Goal: Task Accomplishment & Management: Manage account settings

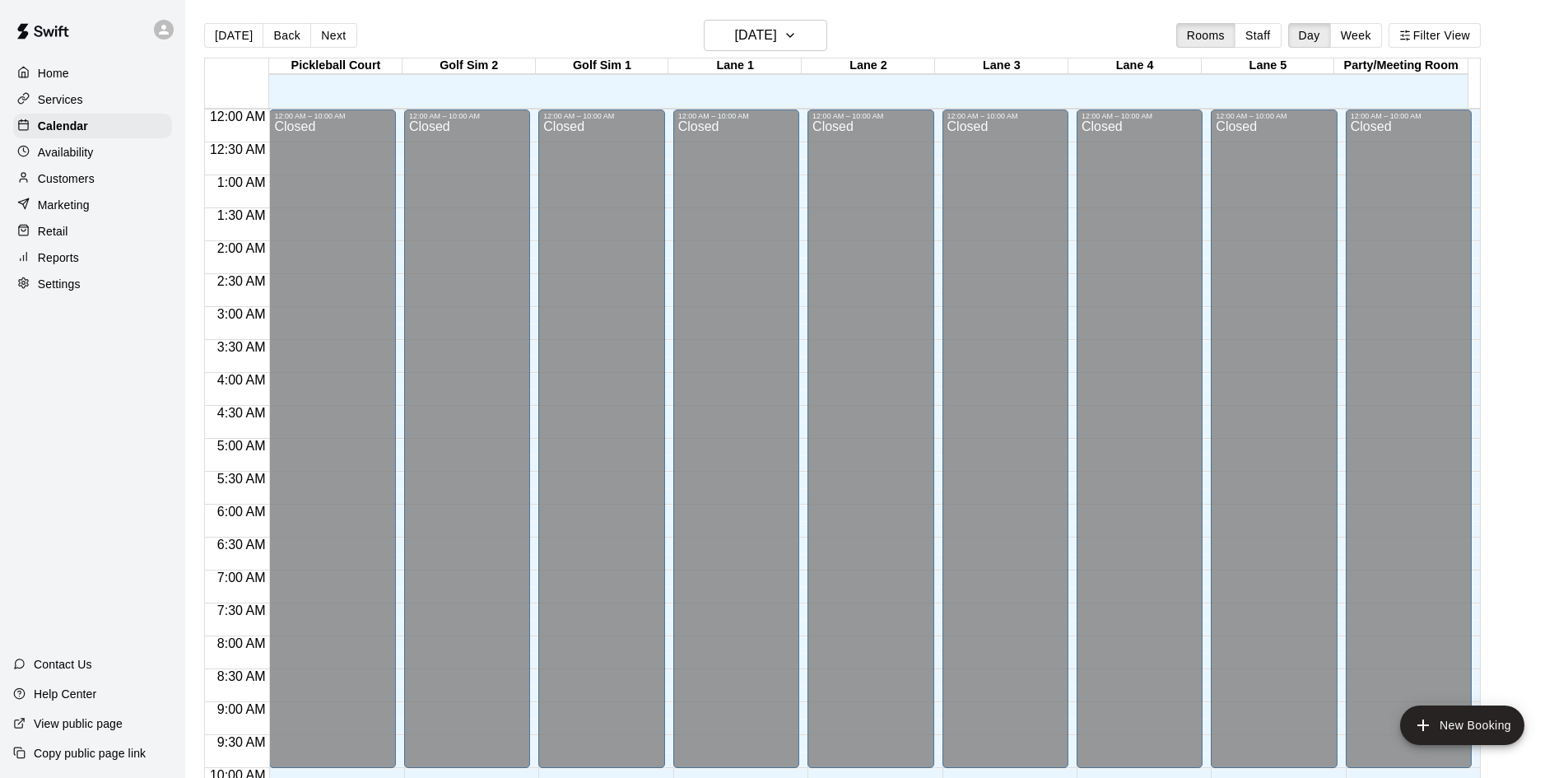
scroll to position [710, 0]
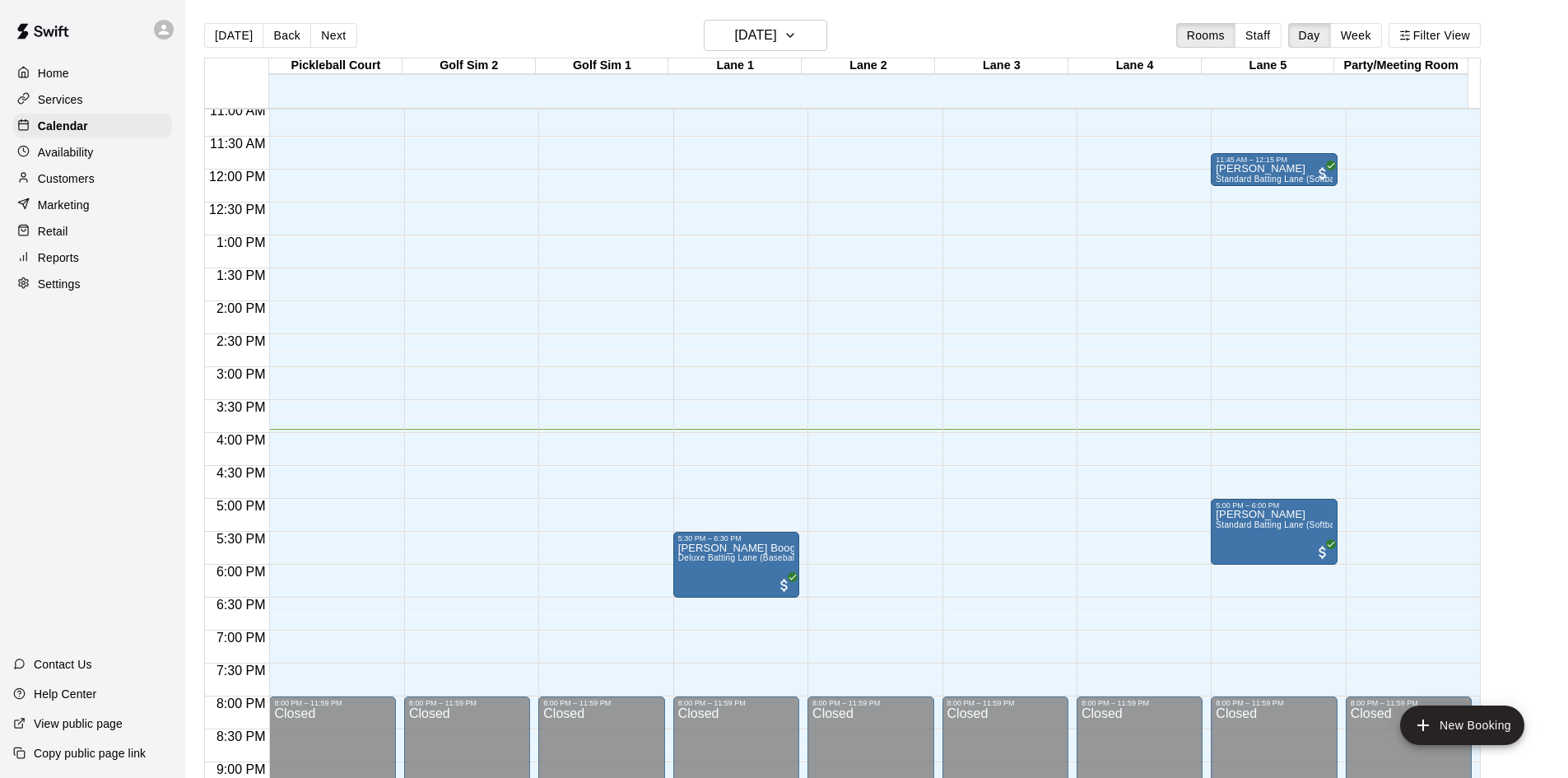
scroll to position [648, 0]
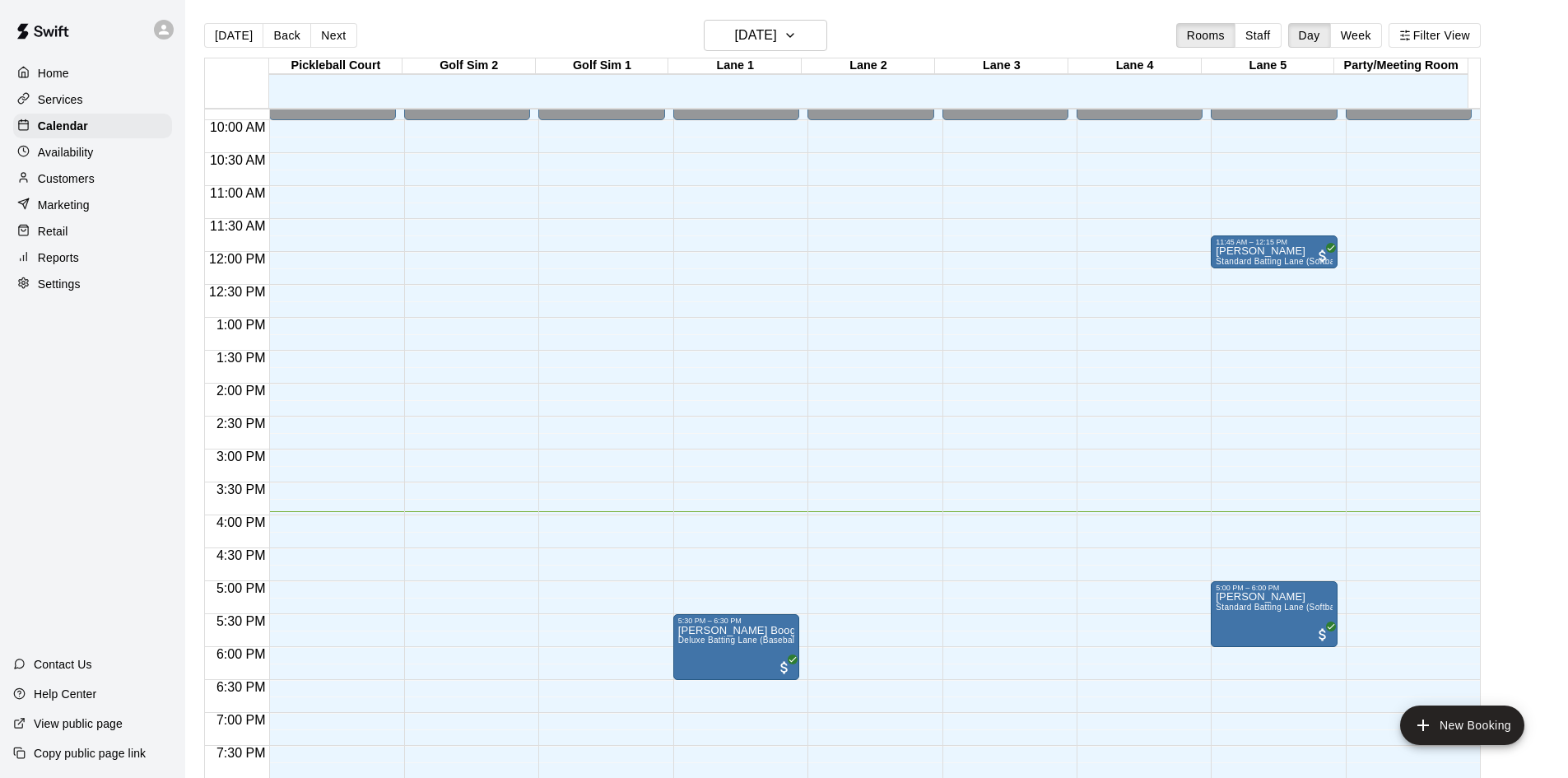
click at [39, 266] on p "Reports" at bounding box center [58, 257] width 41 height 17
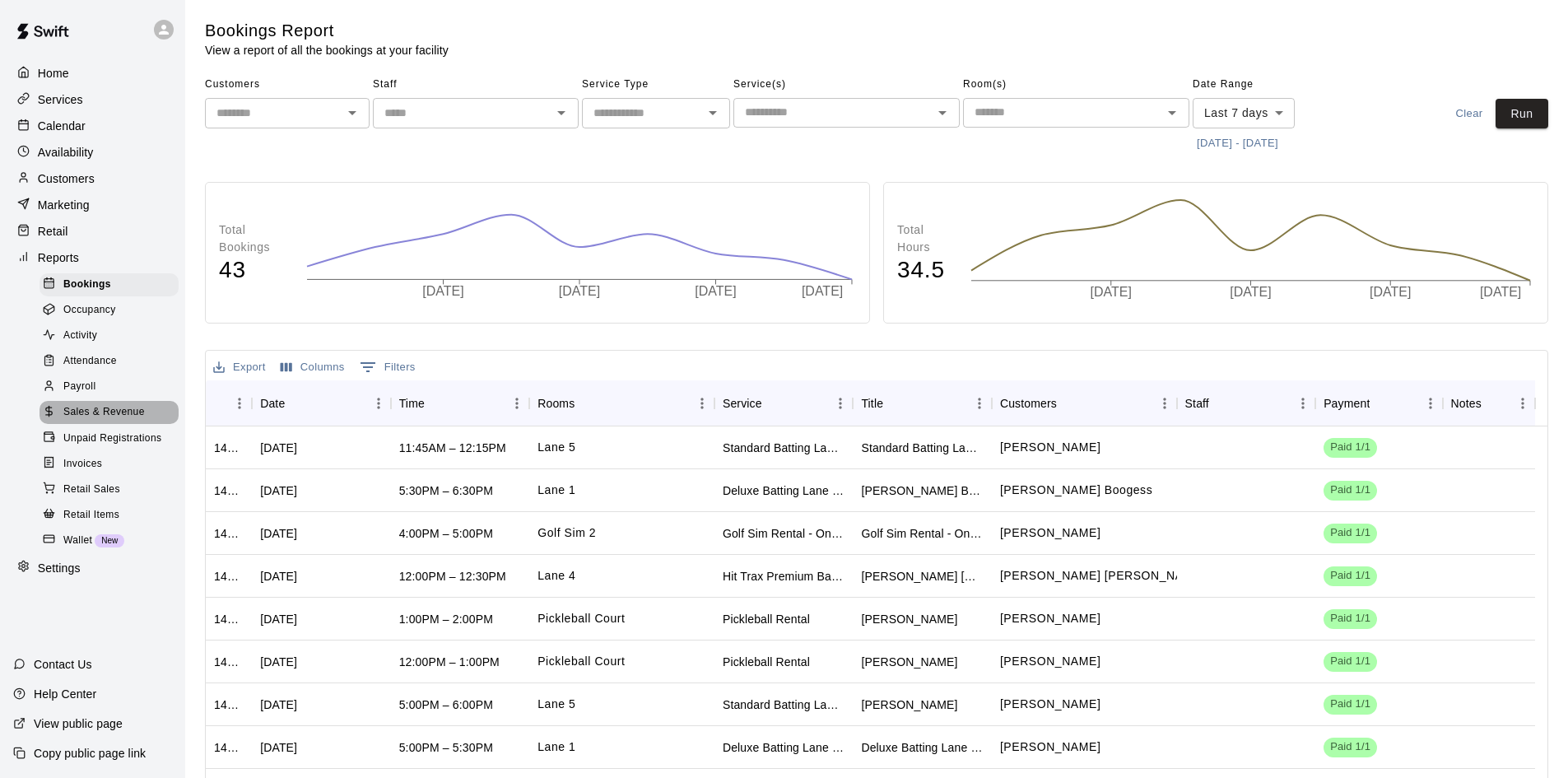
click at [105, 418] on span "Sales & Revenue" at bounding box center [105, 412] width 82 height 17
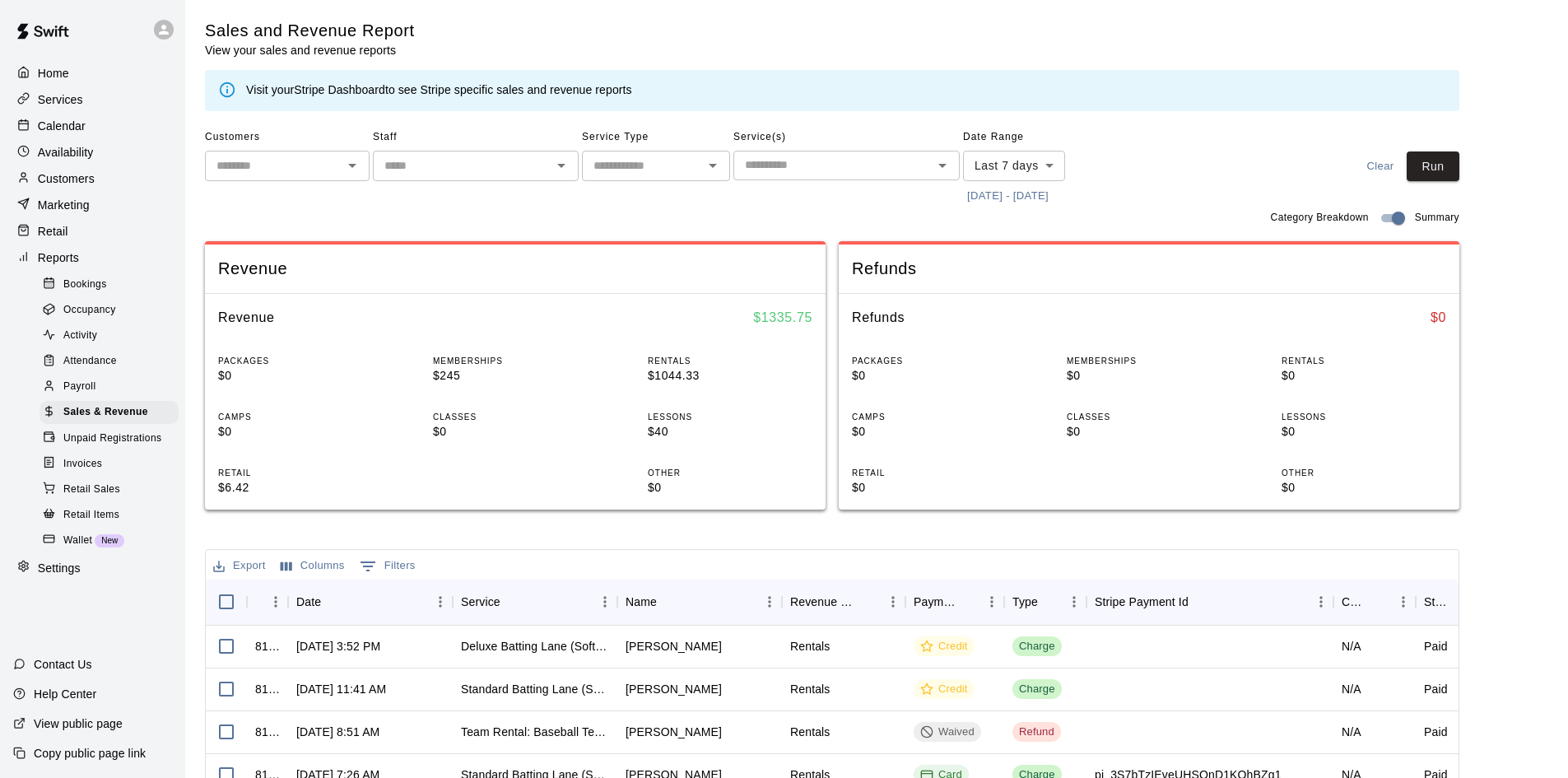
click at [228, 87] on icon at bounding box center [227, 90] width 18 height 18
click at [498, 87] on div "Visit your Stripe Dashboard to see Stripe specific sales and revenue reports" at bounding box center [439, 91] width 387 height 18
click at [1009, 198] on button "[DATE] - [DATE]" at bounding box center [1008, 196] width 90 height 26
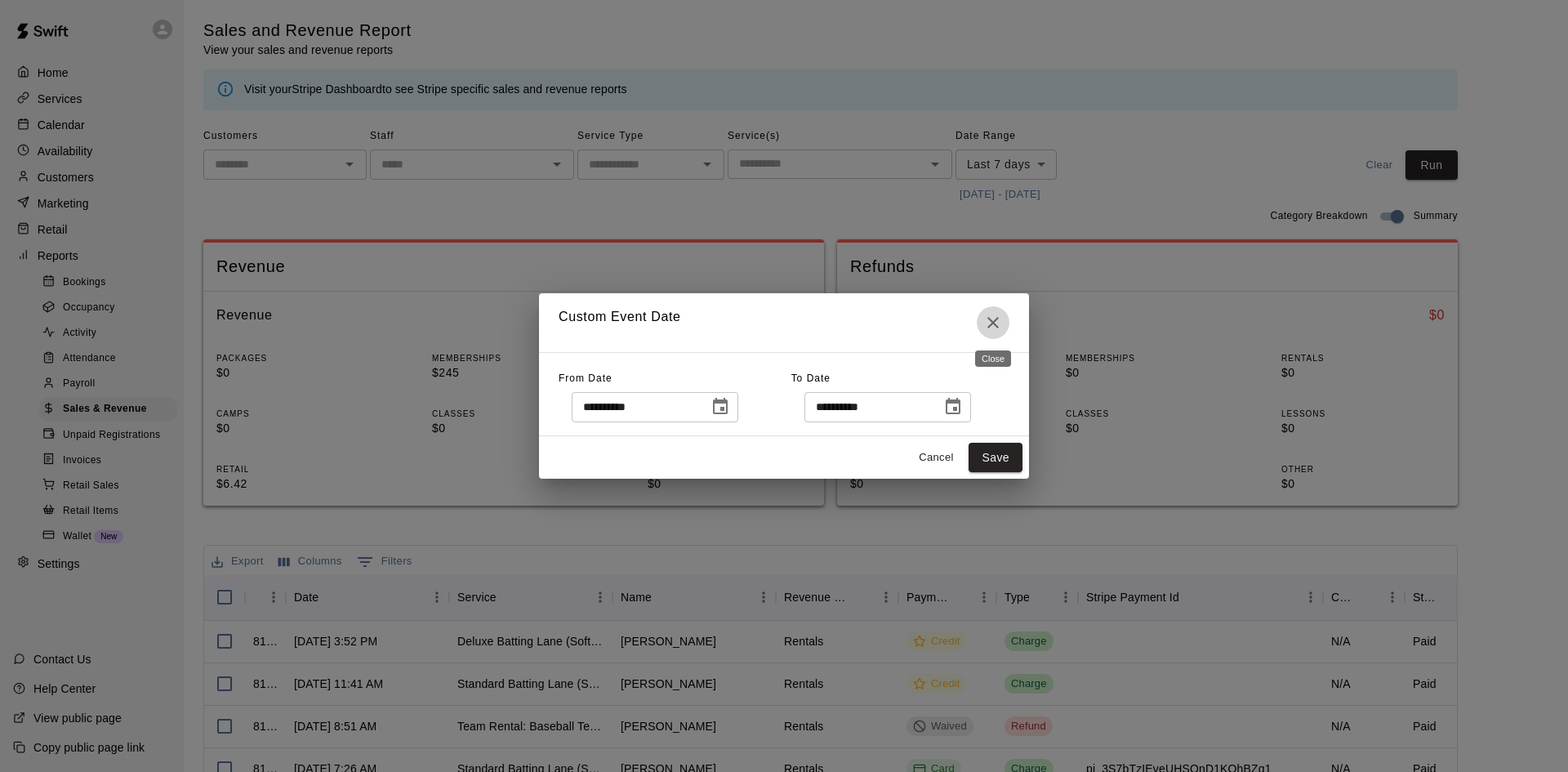
click at [989, 323] on icon "Close" at bounding box center [994, 322] width 20 height 20
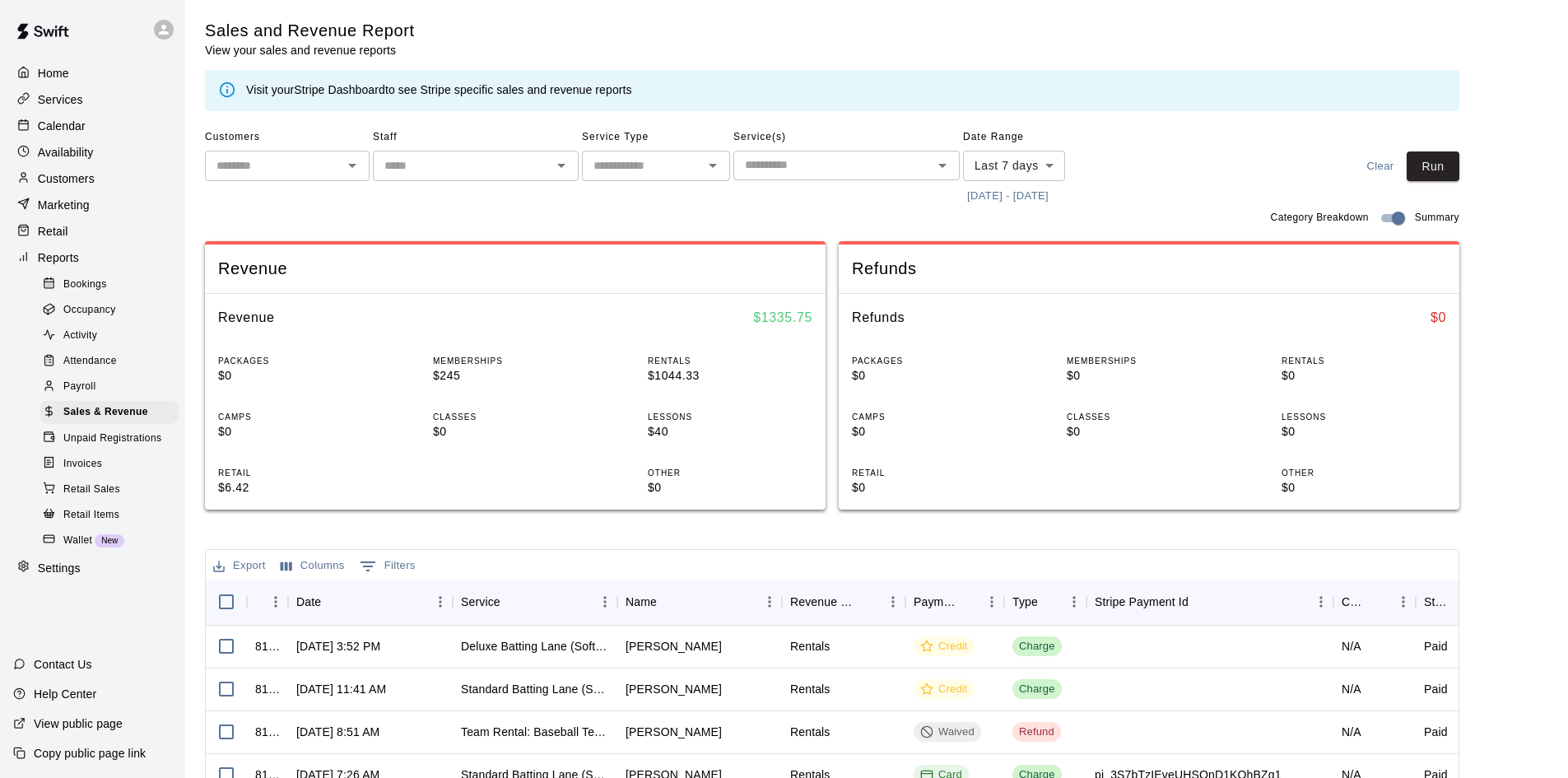
click at [88, 106] on div "Services" at bounding box center [92, 100] width 158 height 25
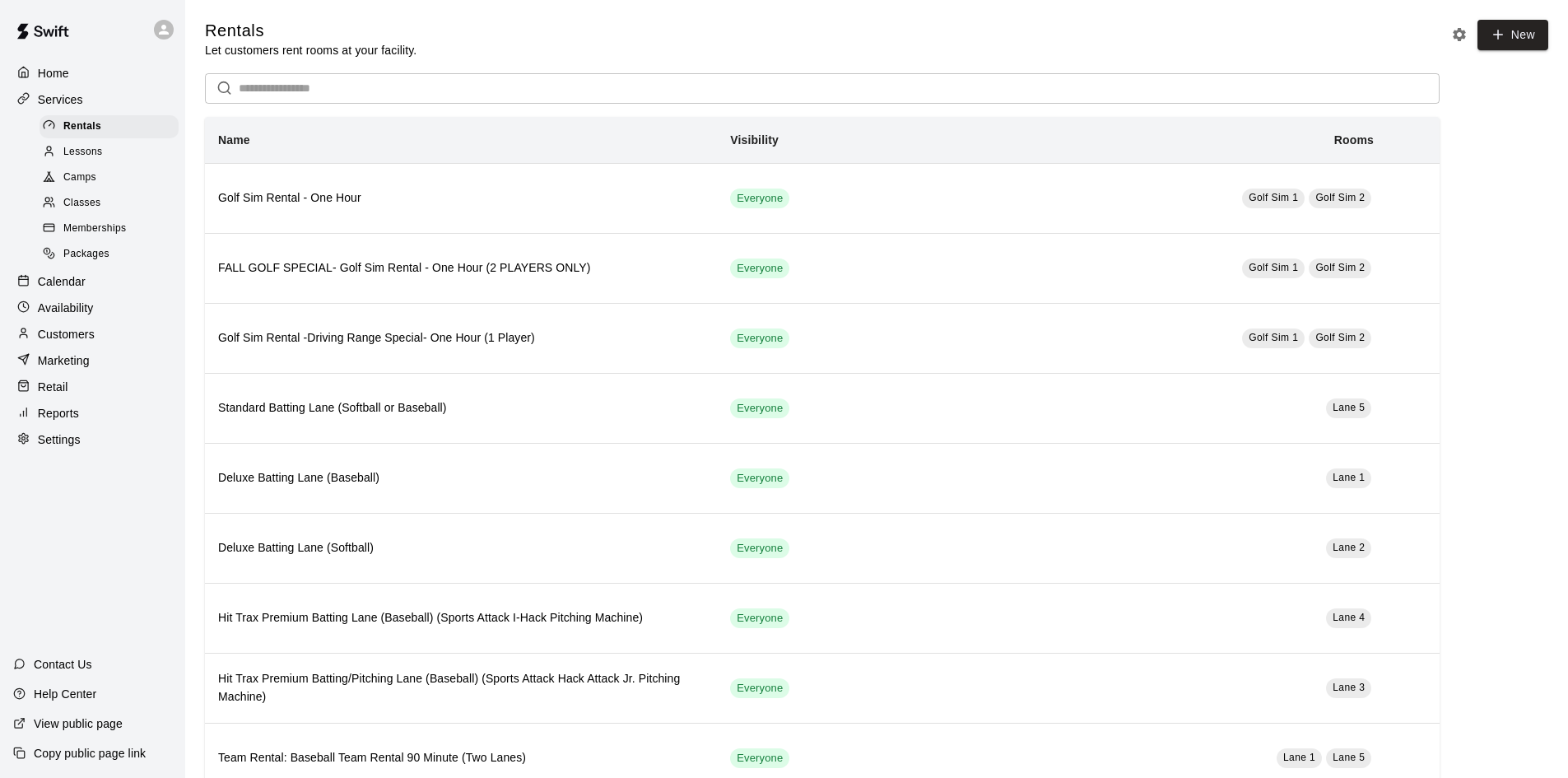
click at [117, 237] on span "Memberships" at bounding box center [95, 228] width 63 height 17
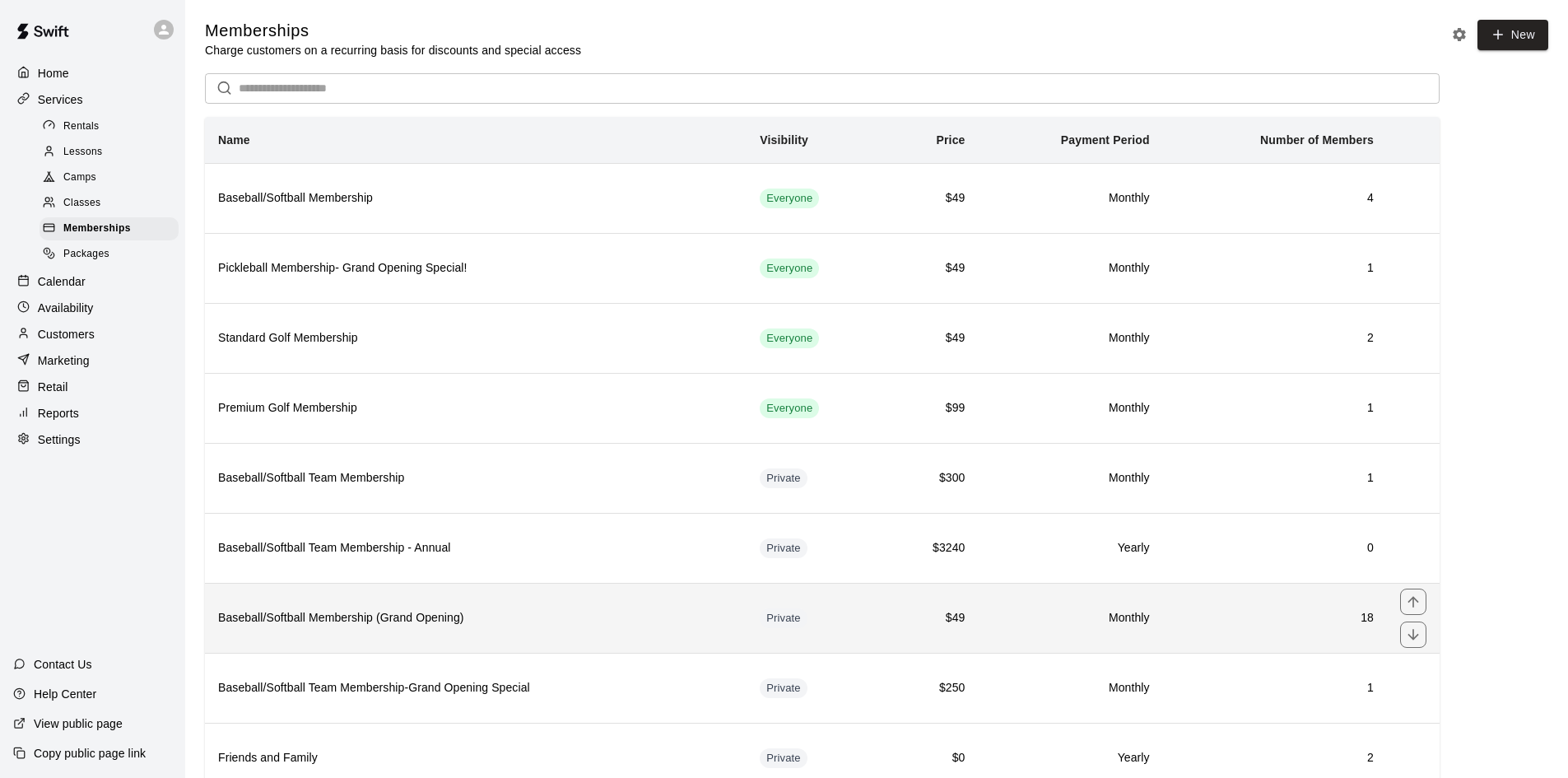
click at [443, 619] on h6 "Baseball/Softball Membership (Grand Opening)" at bounding box center [475, 618] width 515 height 18
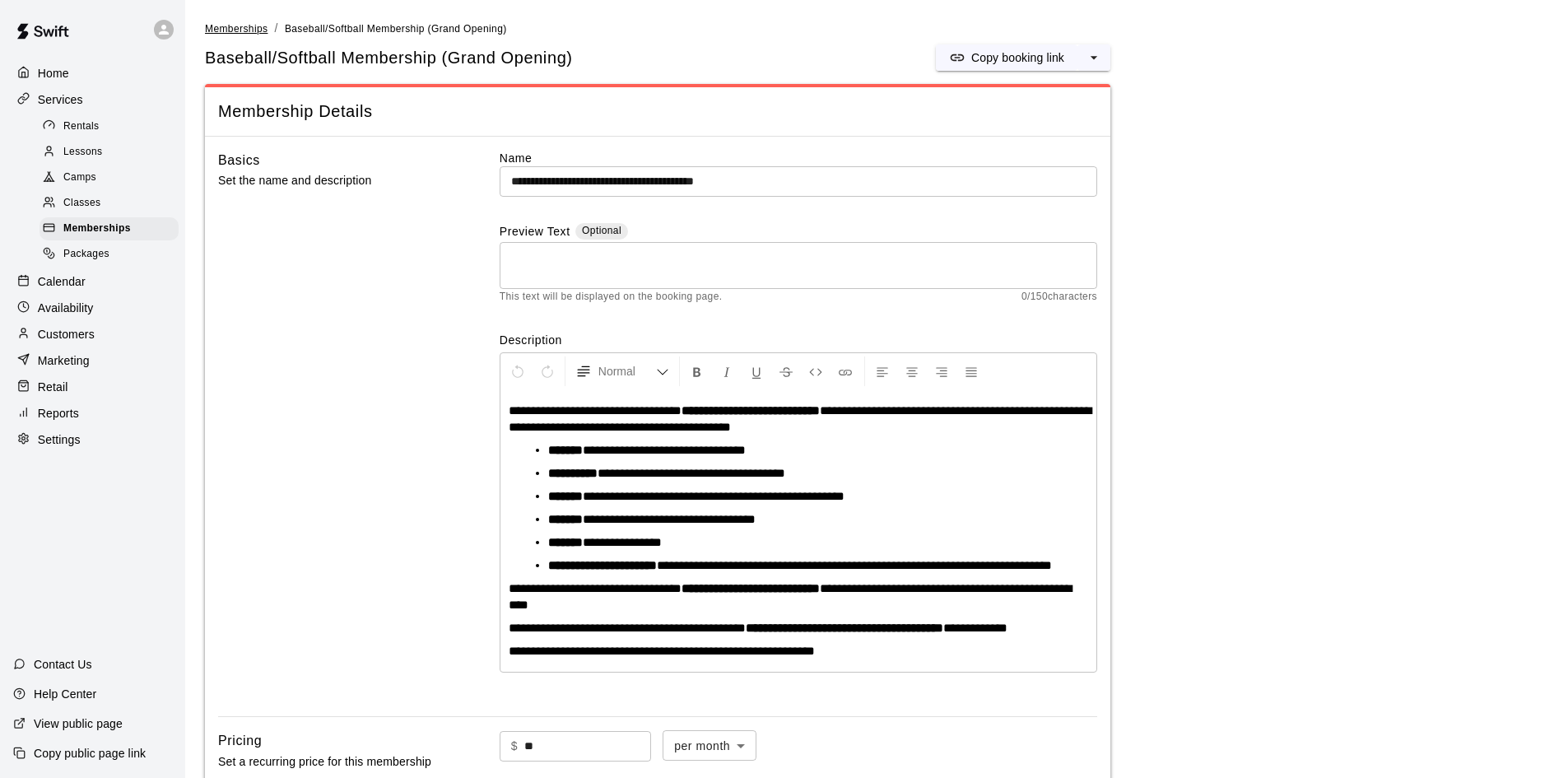
click at [249, 28] on span "Memberships" at bounding box center [236, 29] width 63 height 12
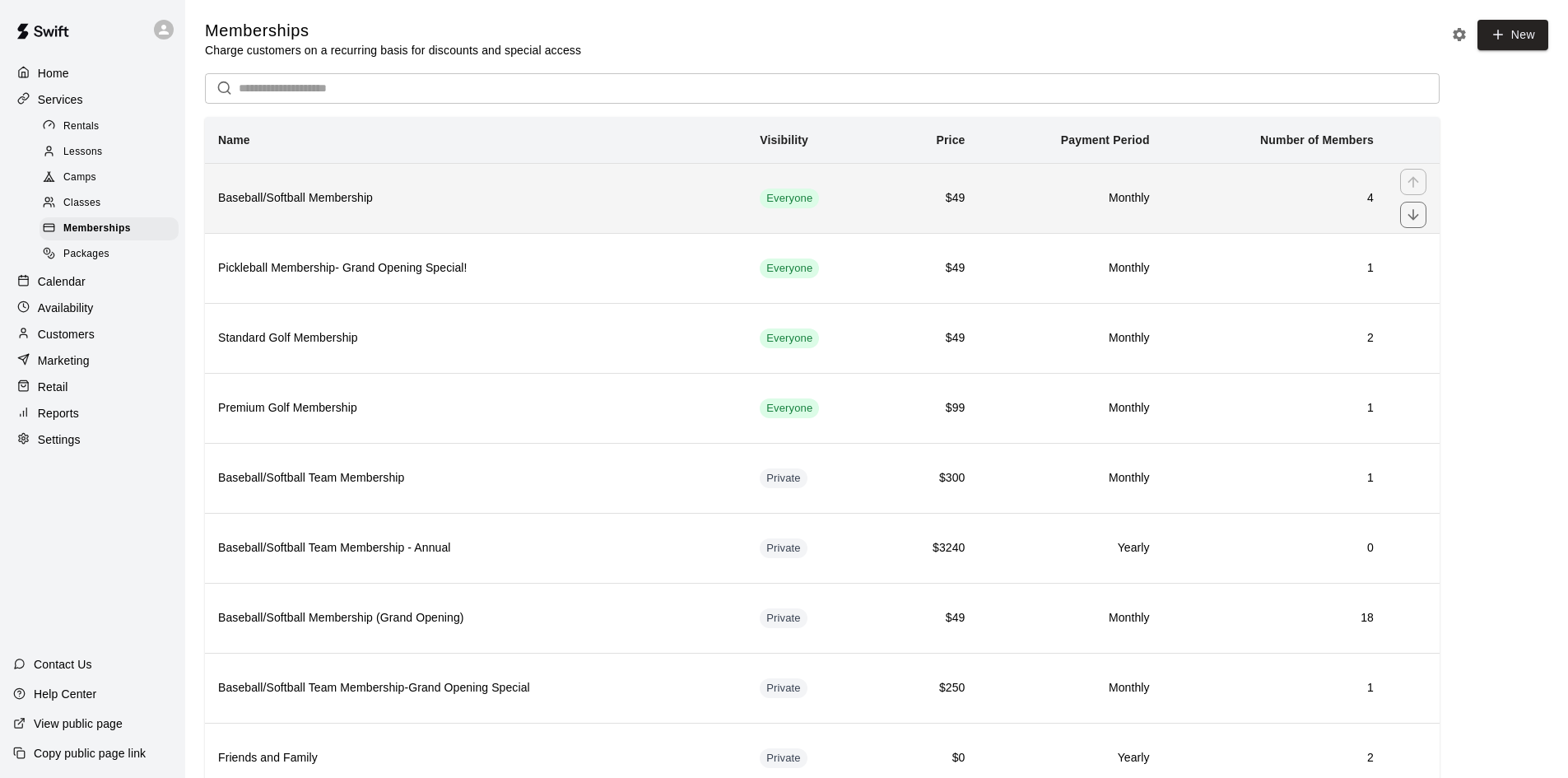
click at [590, 210] on th "Baseball/Softball Membership" at bounding box center [476, 198] width 542 height 70
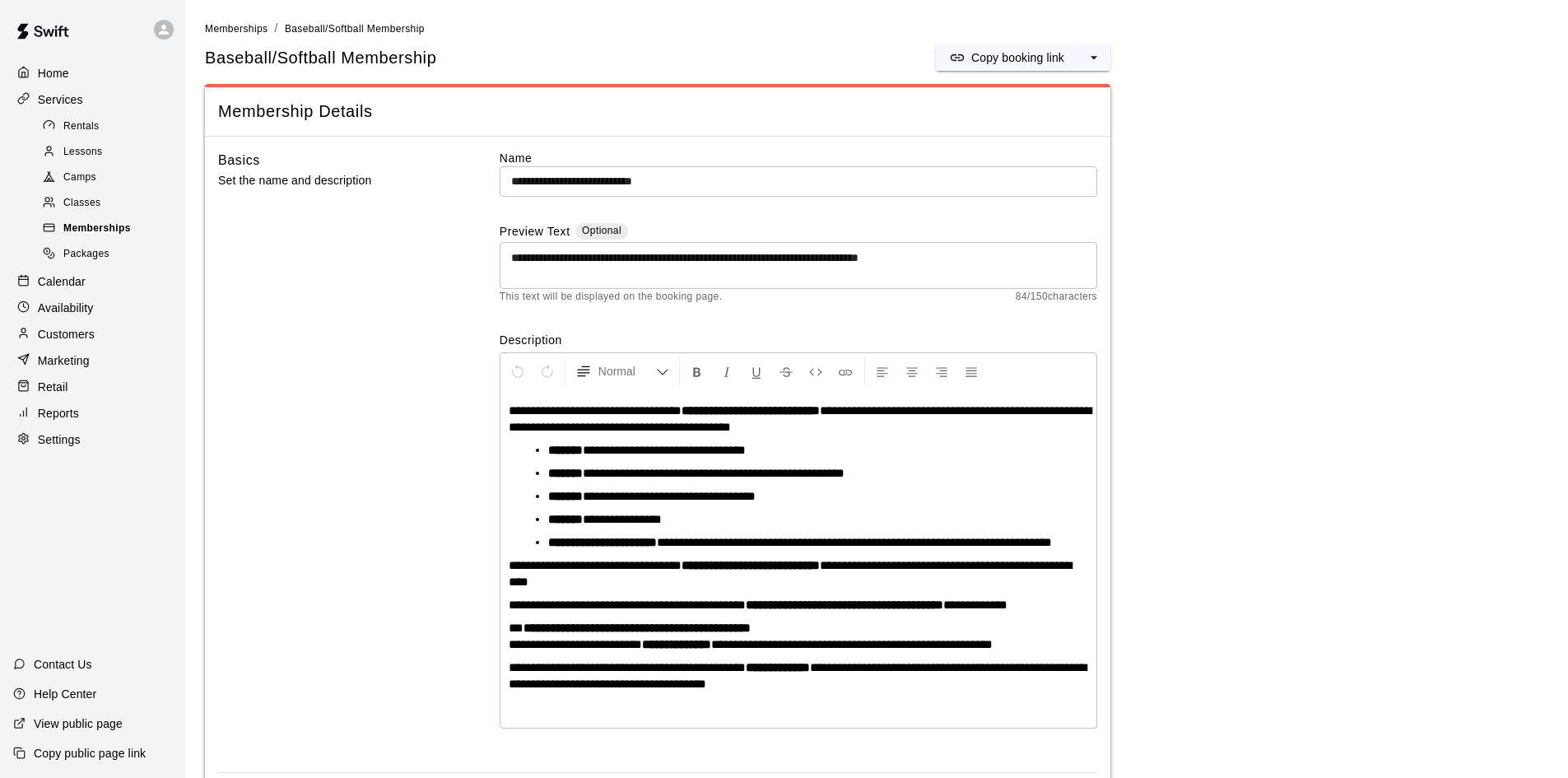
click at [102, 234] on span "Memberships" at bounding box center [98, 228] width 68 height 17
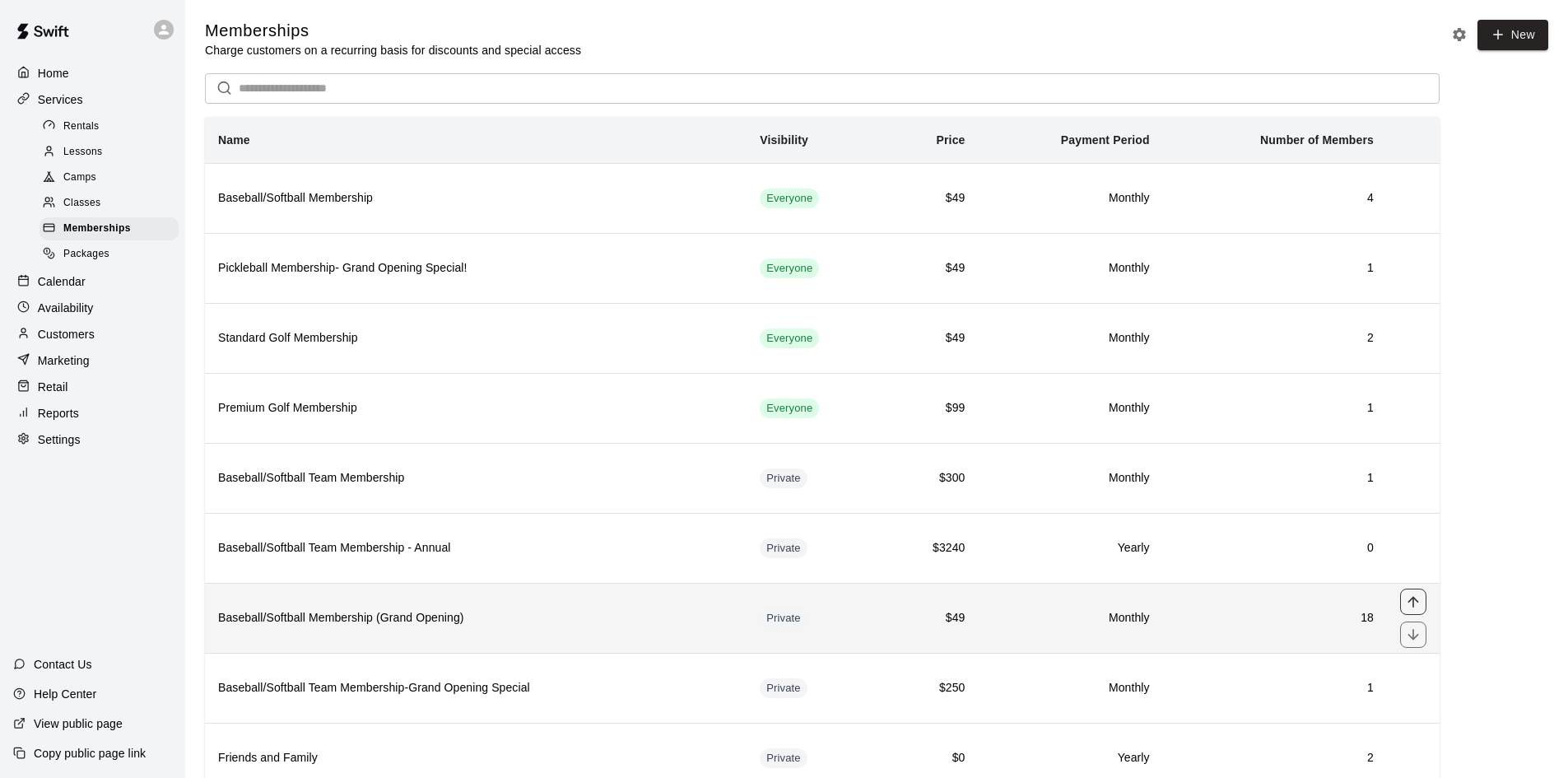
click at [1409, 607] on icon "move item up" at bounding box center [1413, 602] width 17 height 17
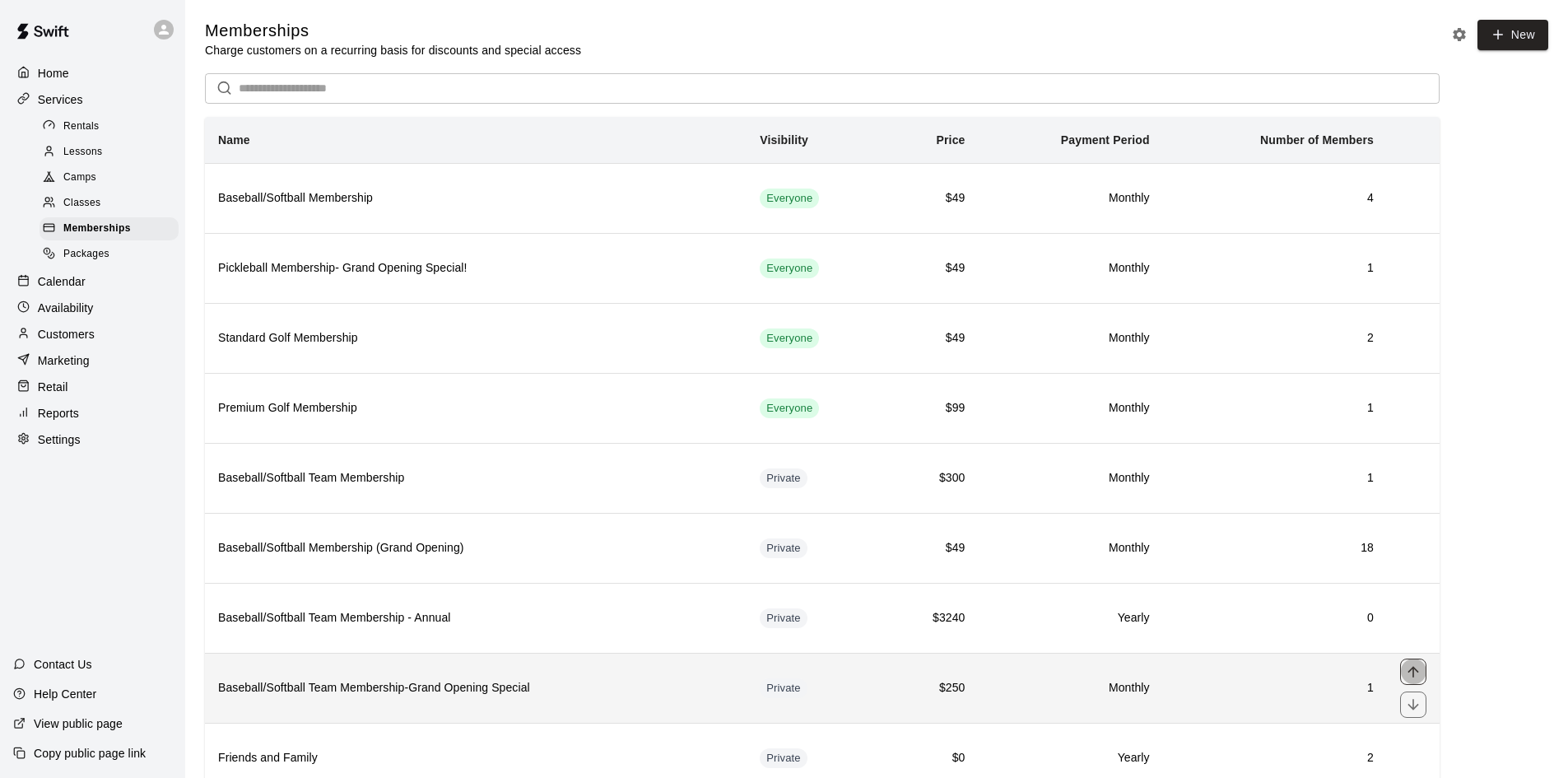
click at [1410, 668] on icon "move item up" at bounding box center [1413, 671] width 17 height 17
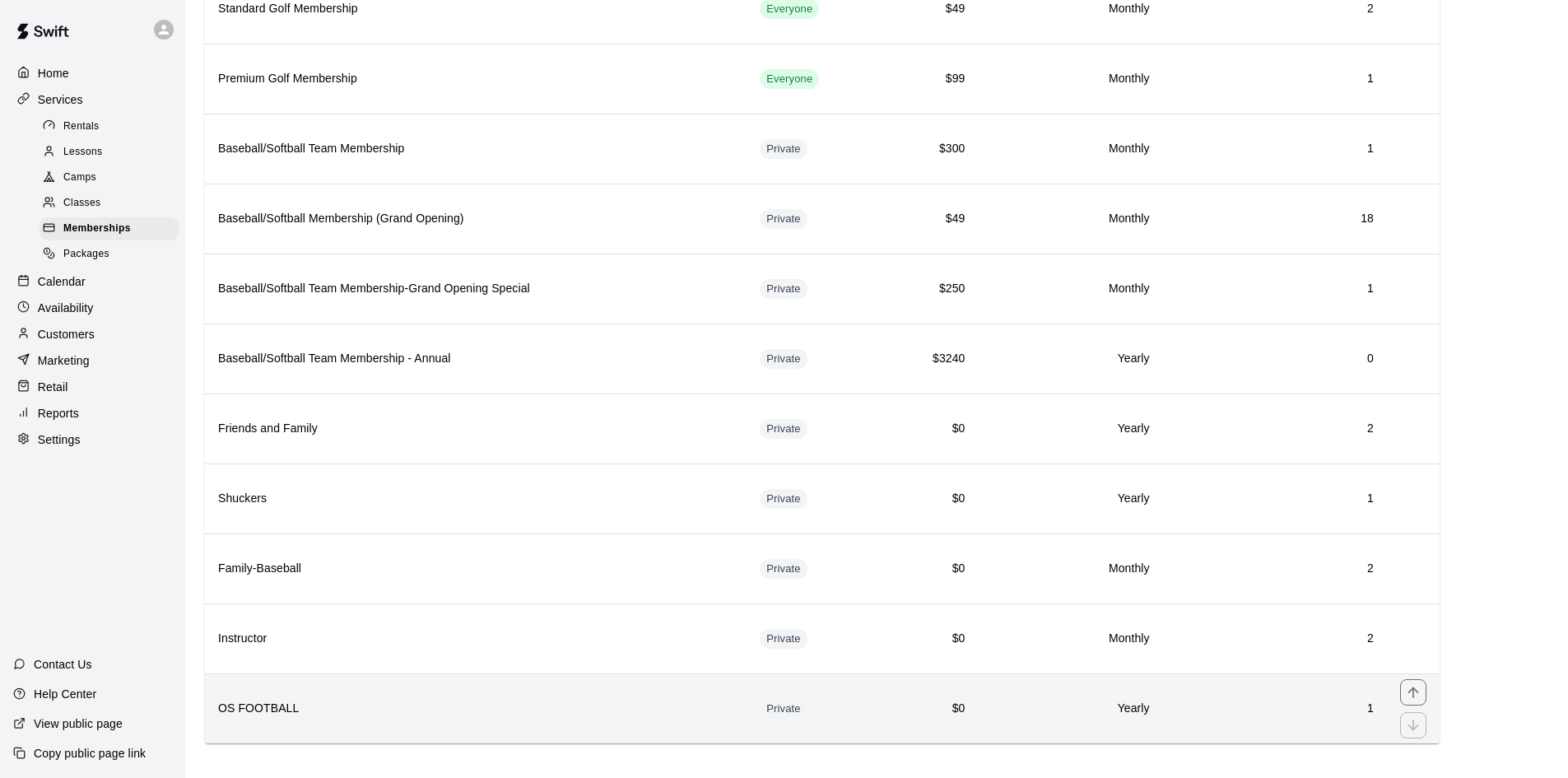
scroll to position [344, 0]
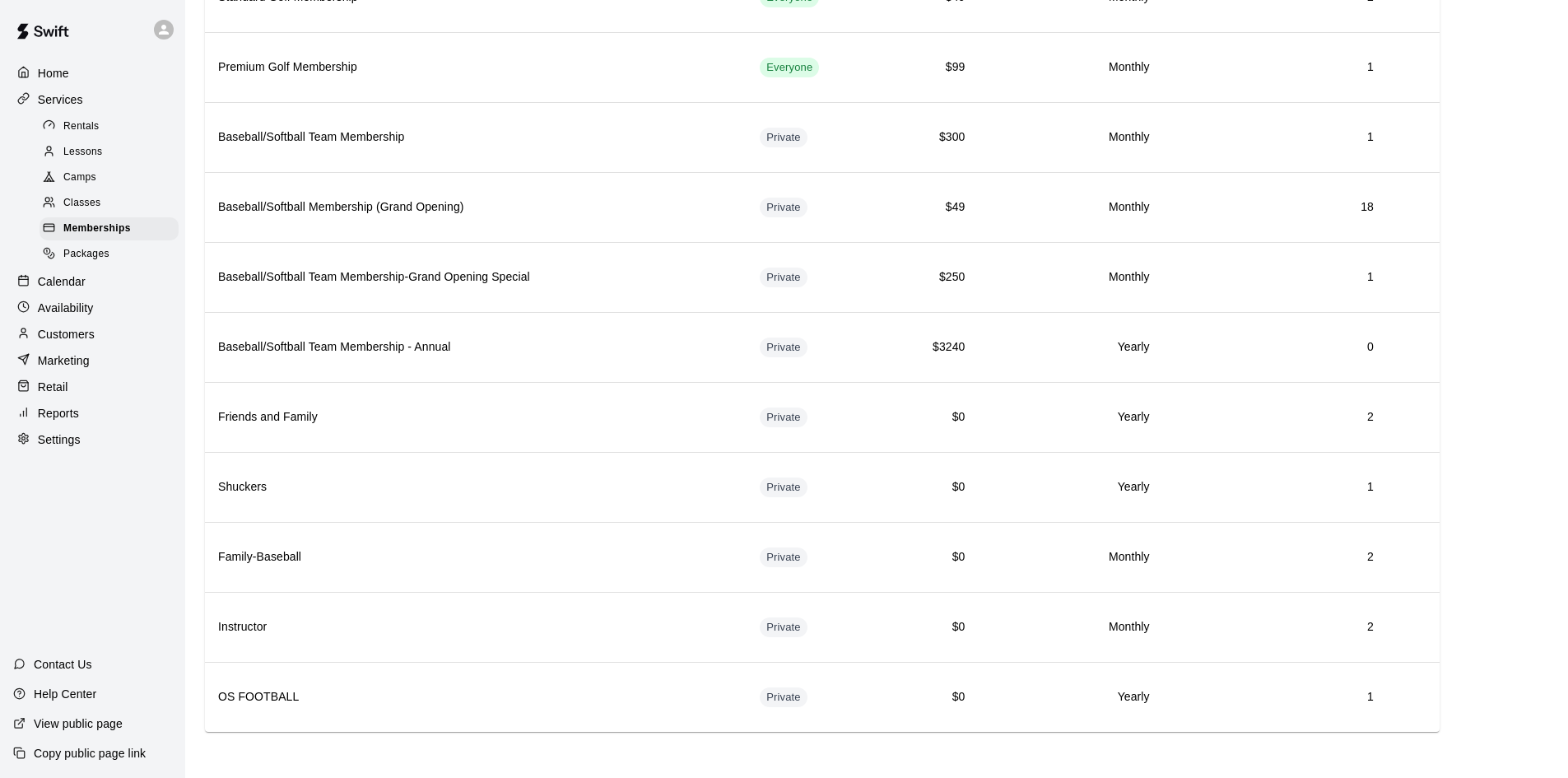
click at [54, 78] on p "Home" at bounding box center [53, 73] width 31 height 17
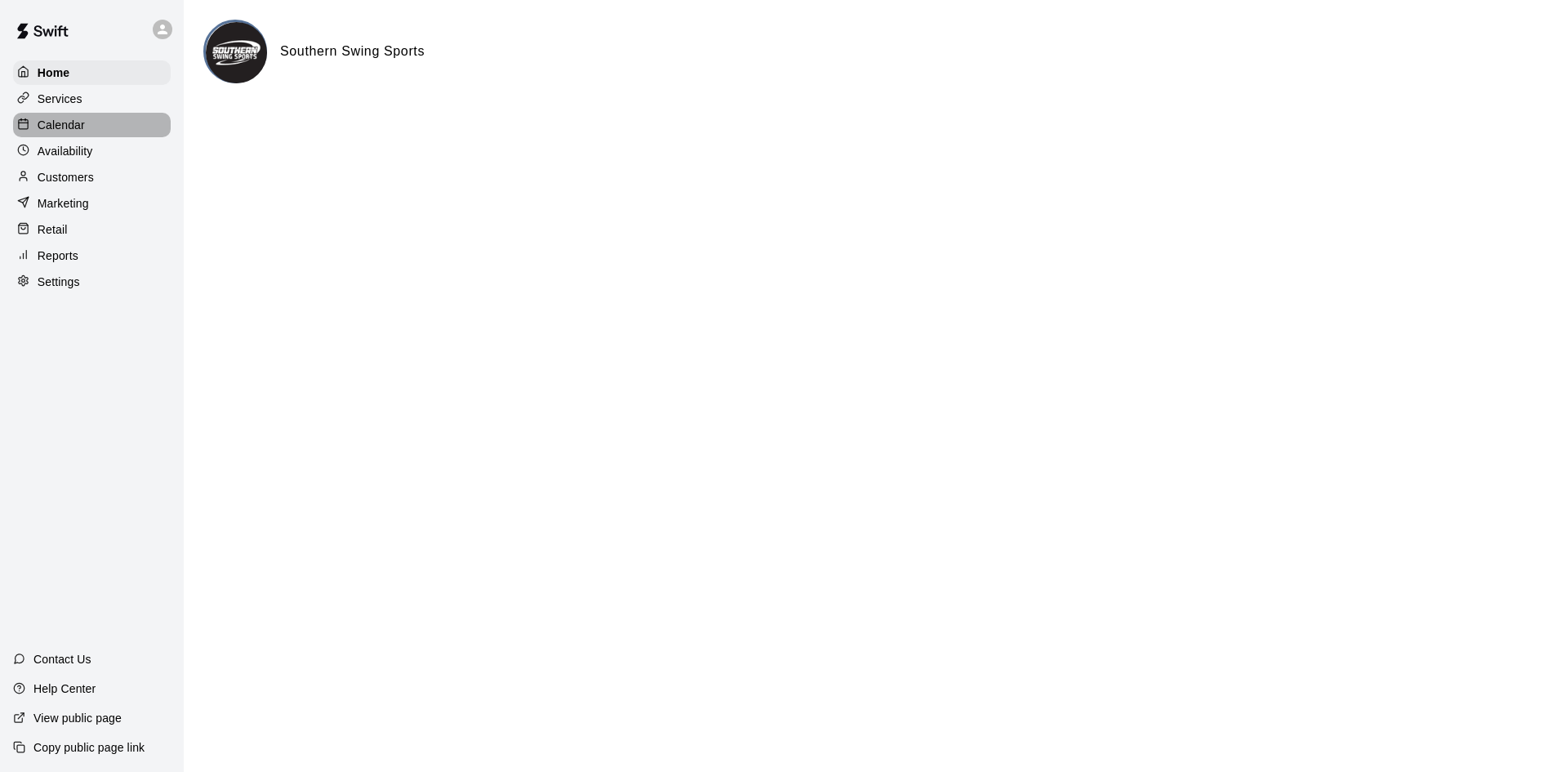
click at [87, 120] on div "Calendar" at bounding box center [91, 125] width 157 height 25
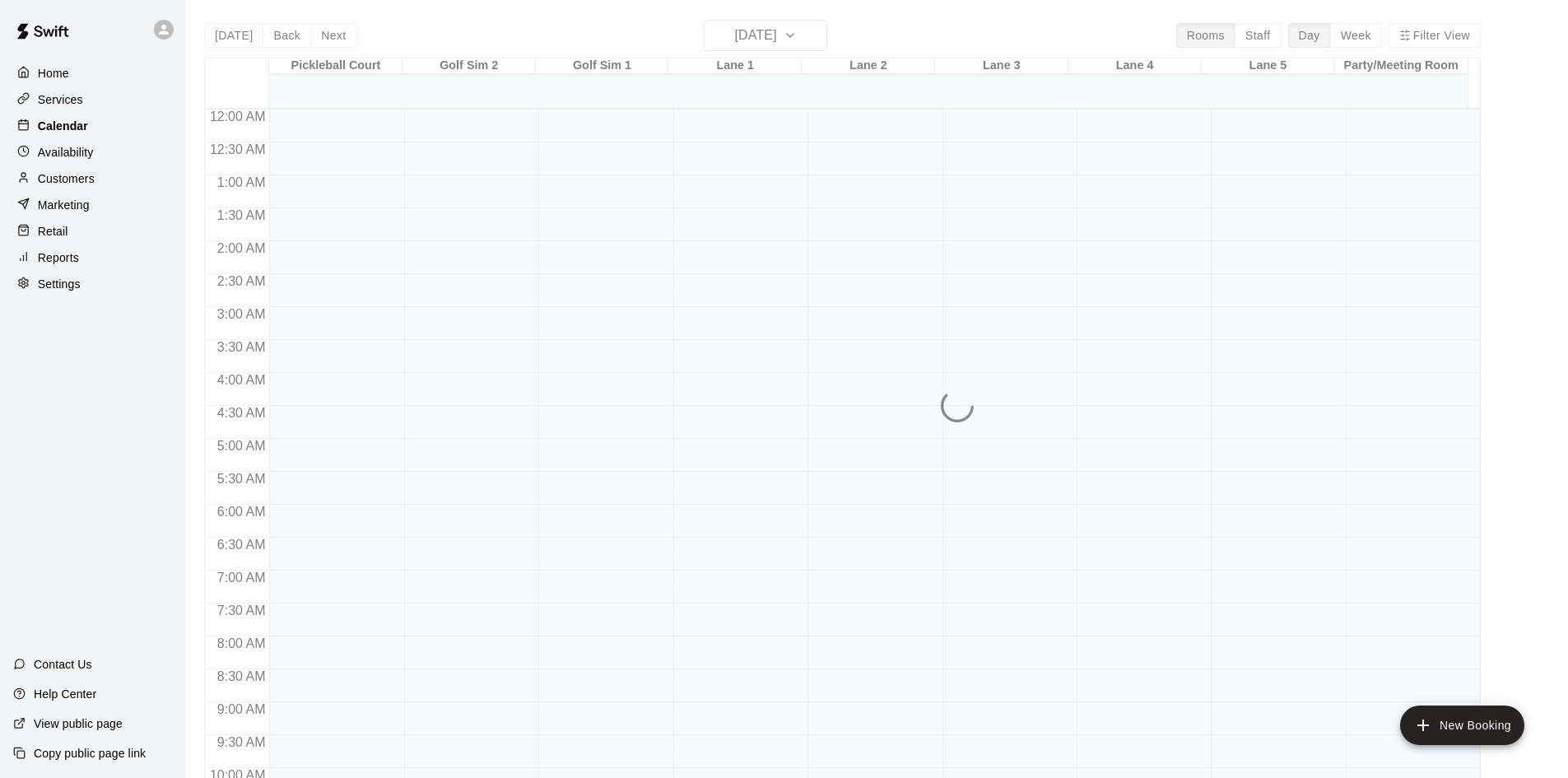
scroll to position [844, 0]
